Goal: Check status

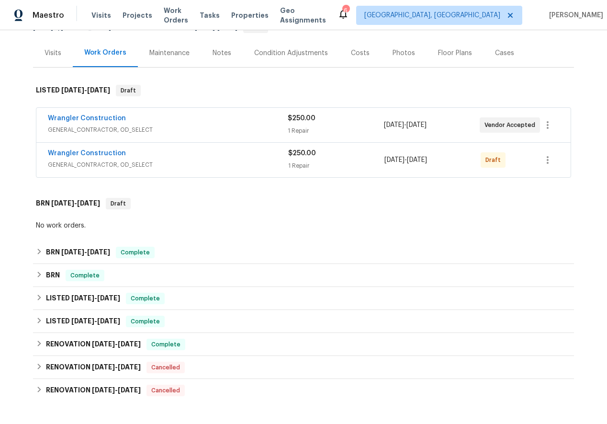
scroll to position [187, 0]
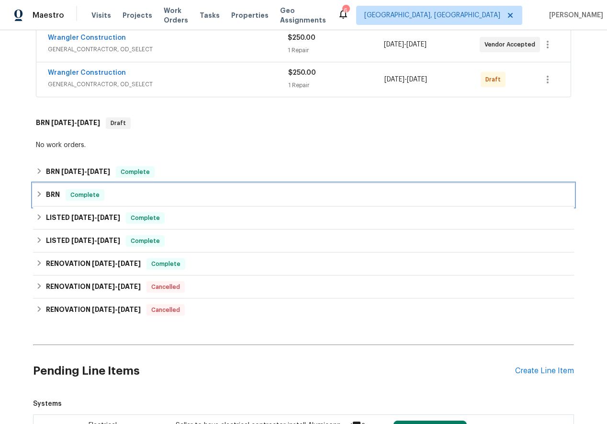
click at [40, 194] on icon at bounding box center [39, 194] width 3 height 6
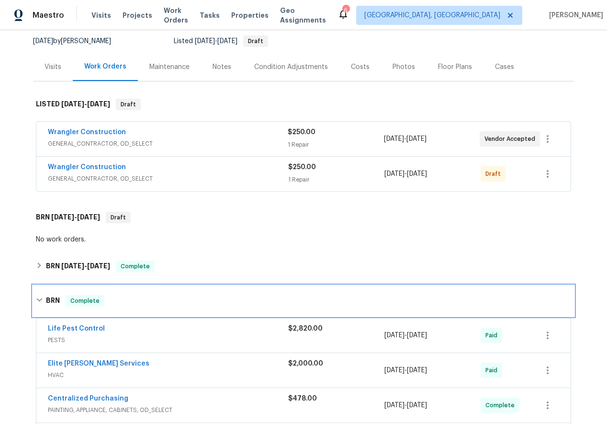
scroll to position [92, 0]
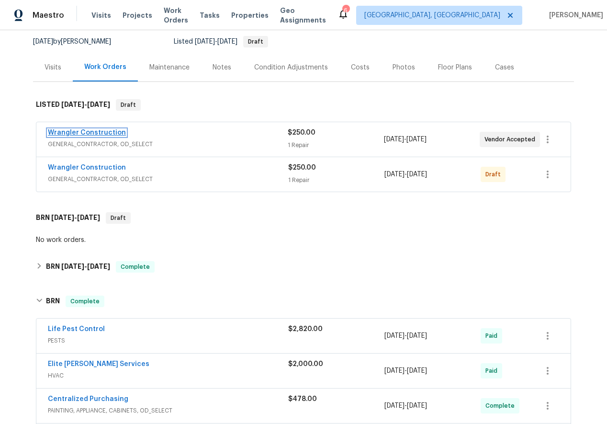
click at [93, 131] on link "Wrangler Construction" at bounding box center [87, 132] width 78 height 7
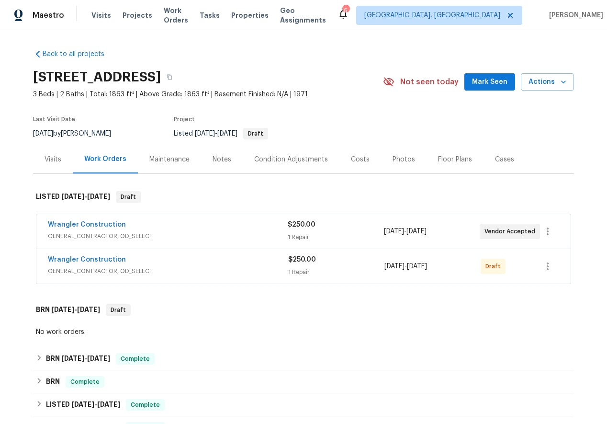
scroll to position [143, 0]
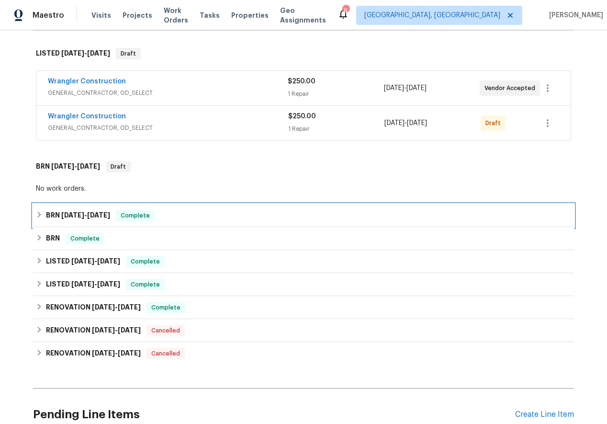
click at [39, 210] on div "BRN [DATE] - [DATE] Complete" at bounding box center [303, 215] width 535 height 11
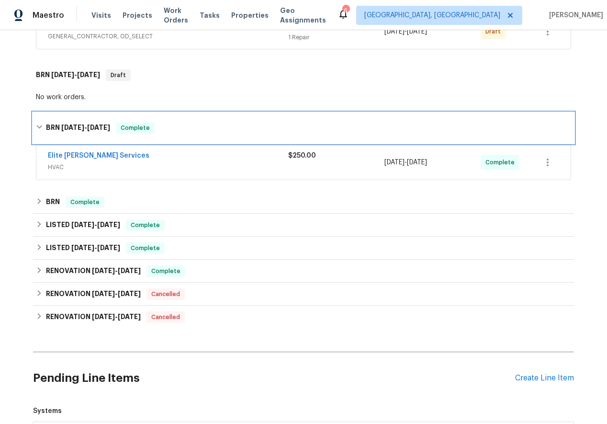
scroll to position [261, 0]
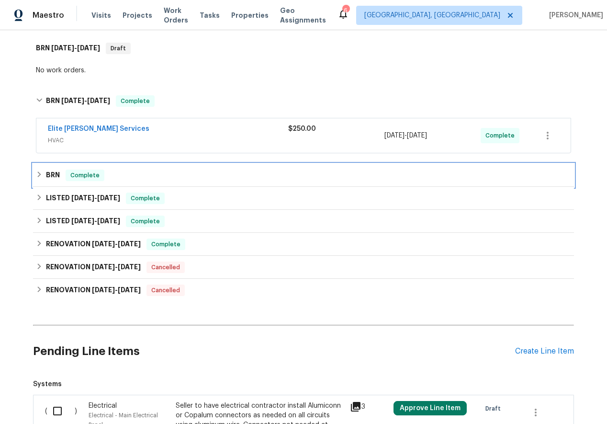
click at [39, 170] on div "BRN Complete" at bounding box center [303, 175] width 535 height 11
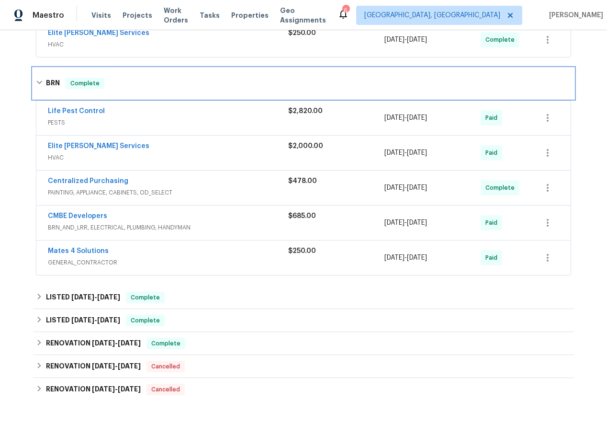
scroll to position [357, 0]
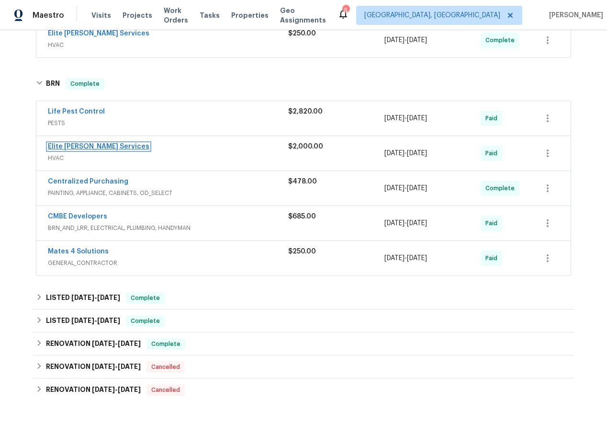
click at [74, 145] on link "Elite [PERSON_NAME] Services" at bounding box center [99, 146] width 102 height 7
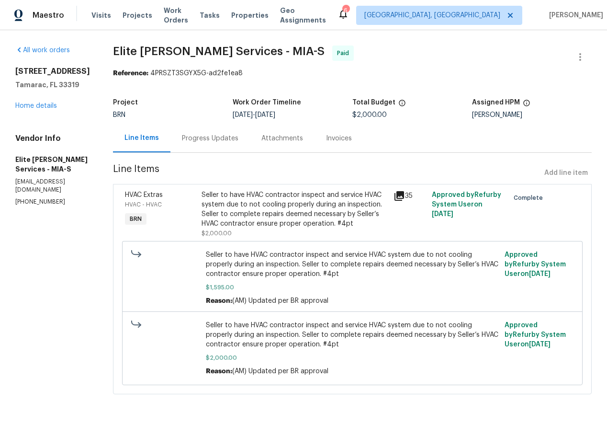
click at [229, 135] on div "Progress Updates" at bounding box center [210, 139] width 57 height 10
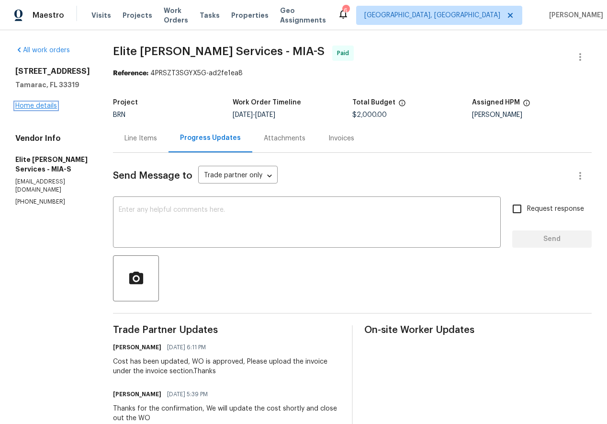
click at [43, 109] on link "Home details" at bounding box center [36, 105] width 42 height 7
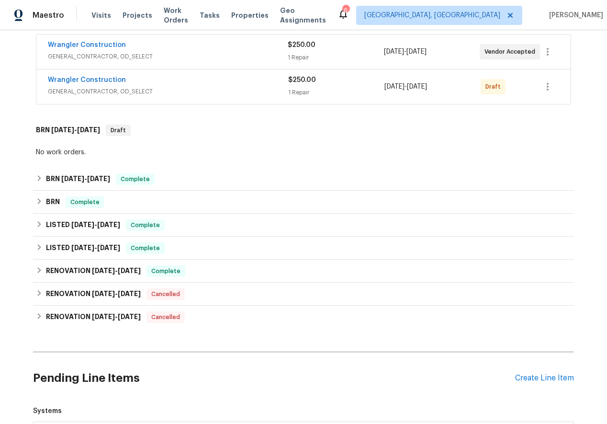
scroll to position [180, 0]
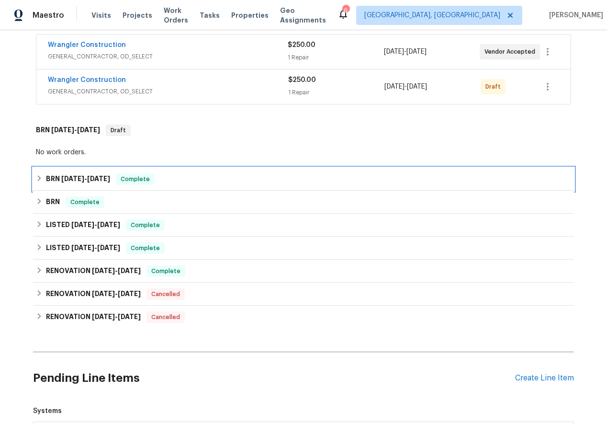
click at [40, 179] on icon at bounding box center [39, 178] width 3 height 6
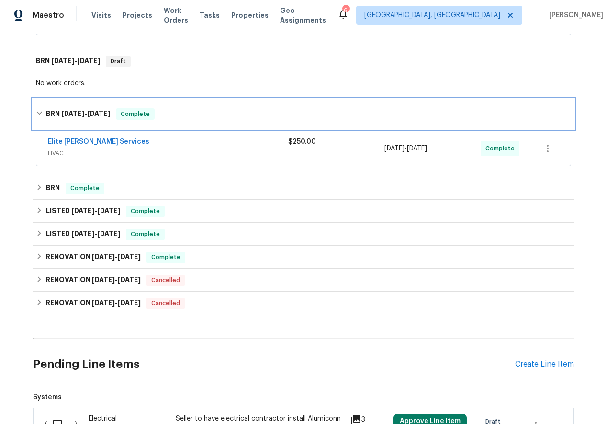
scroll to position [271, 0]
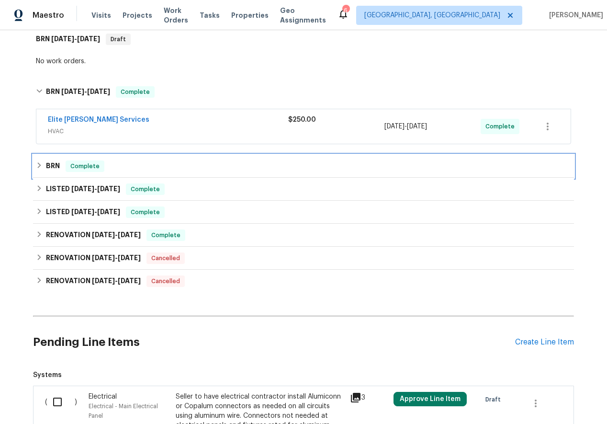
click at [36, 165] on icon at bounding box center [39, 165] width 7 height 7
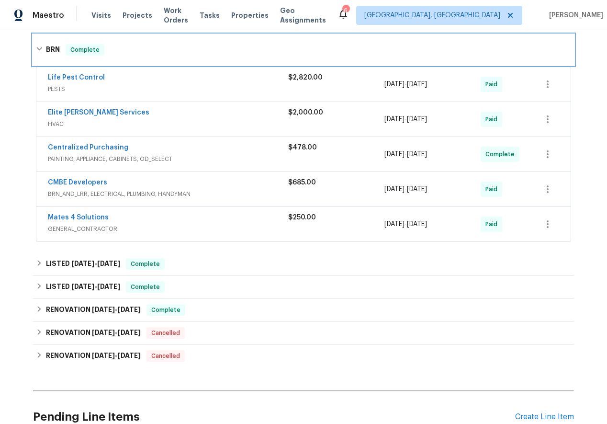
scroll to position [392, 0]
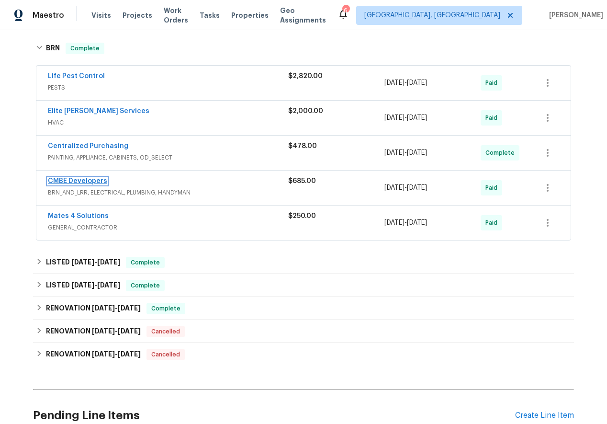
click at [73, 180] on link "CMBE Developers" at bounding box center [77, 181] width 59 height 7
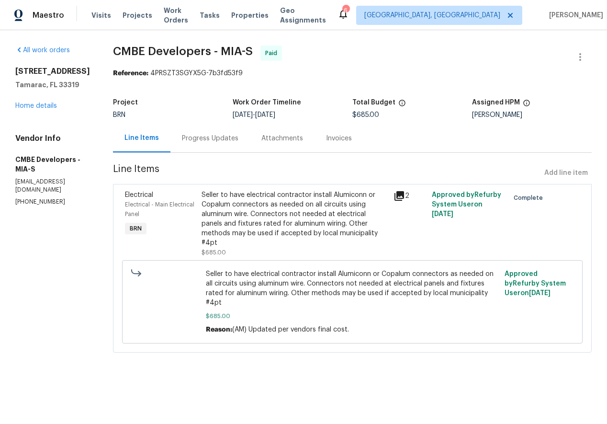
click at [401, 195] on icon at bounding box center [400, 196] width 10 height 10
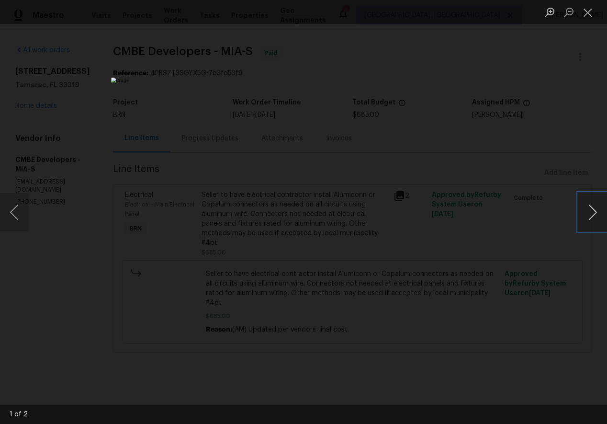
click at [594, 209] on button "Next image" at bounding box center [593, 212] width 29 height 38
click at [10, 210] on button "Previous image" at bounding box center [14, 212] width 29 height 38
click at [595, 207] on button "Next image" at bounding box center [593, 212] width 29 height 38
